Goal: Task Accomplishment & Management: Use online tool/utility

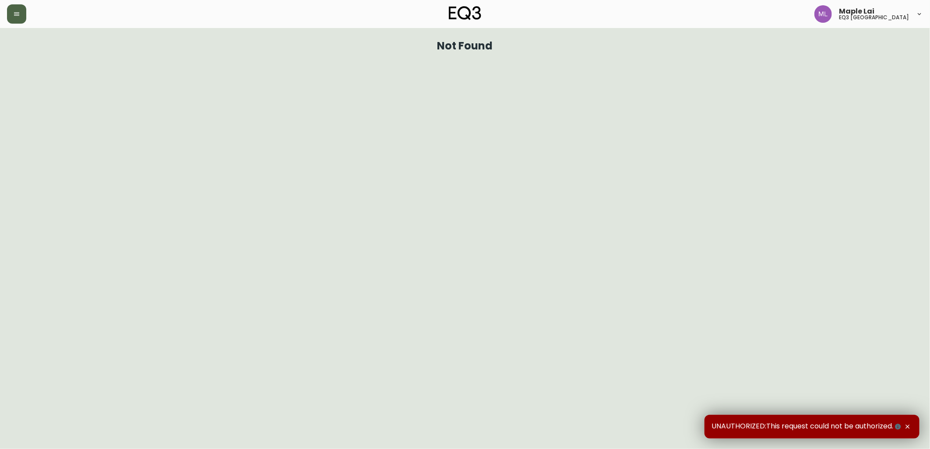
click at [18, 16] on icon "button" at bounding box center [16, 14] width 7 height 7
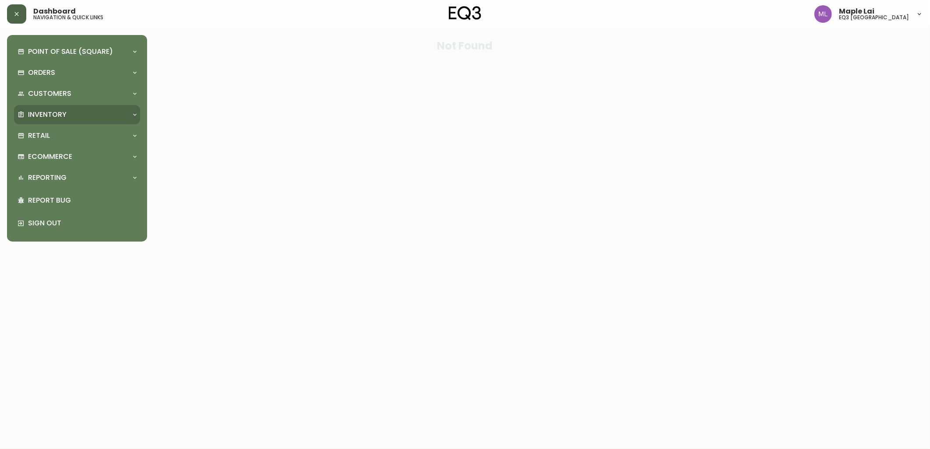
click at [42, 112] on p "Inventory" at bounding box center [47, 115] width 39 height 10
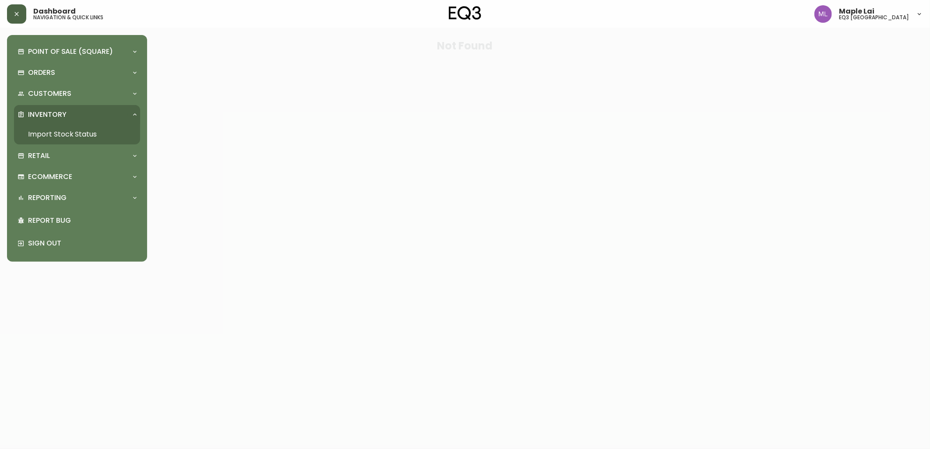
click at [59, 133] on link "Import Stock Status" at bounding box center [77, 134] width 126 height 20
